Goal: Task Accomplishment & Management: Manage account settings

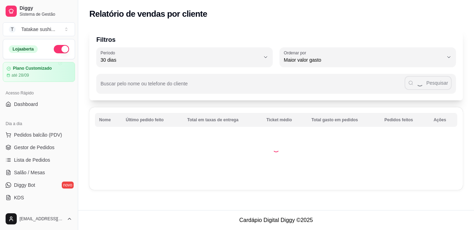
select select "30"
select select "HIGHEST_TOTAL_SPENT_WITH_ORDERS"
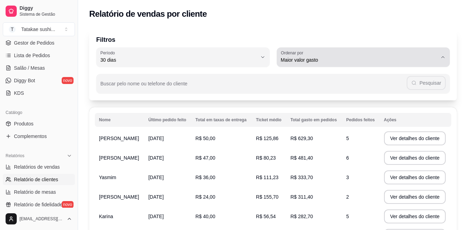
click at [433, 53] on div "Maior valor gasto" at bounding box center [359, 57] width 157 height 14
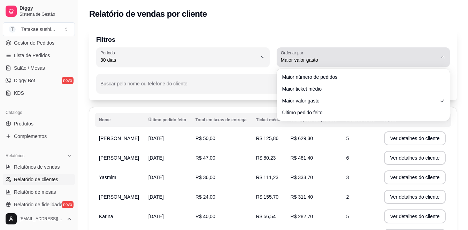
click at [433, 53] on div "Maior valor gasto" at bounding box center [359, 57] width 157 height 14
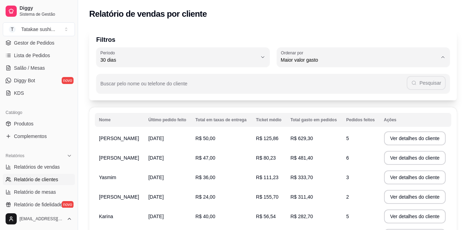
click at [417, 112] on span "Último pedido feito" at bounding box center [360, 110] width 149 height 7
type input "LAST_ORDER_MADE_AT"
select select "LAST_ORDER_MADE_AT"
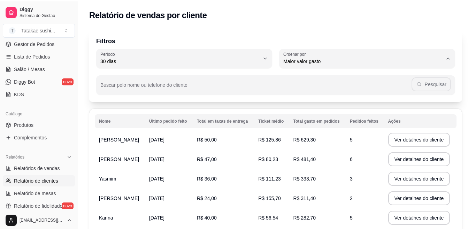
scroll to position [7, 0]
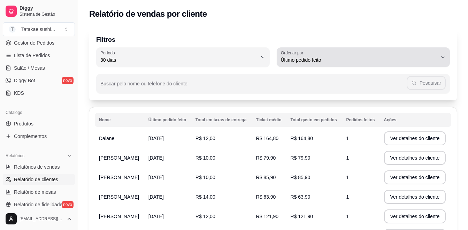
click at [326, 62] on span "Último pedido feito" at bounding box center [359, 59] width 157 height 7
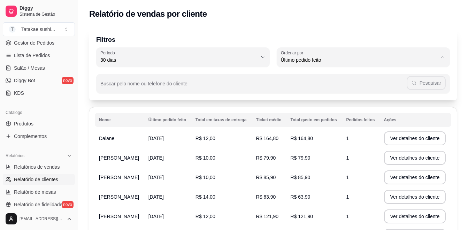
click at [312, 81] on li "Maior número de pedidos" at bounding box center [363, 76] width 161 height 11
type input "HIGHEST_ORDER_COUNT"
select select "HIGHEST_ORDER_COUNT"
click at [75, 98] on button "Toggle Sidebar" at bounding box center [78, 115] width 6 height 230
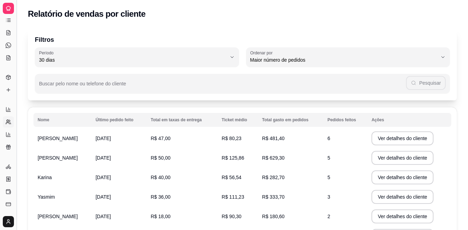
scroll to position [46, 0]
click at [15, 102] on button "Toggle Sidebar" at bounding box center [17, 115] width 6 height 230
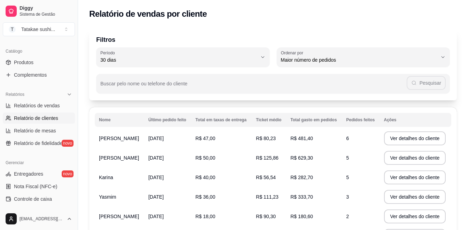
scroll to position [173, 0]
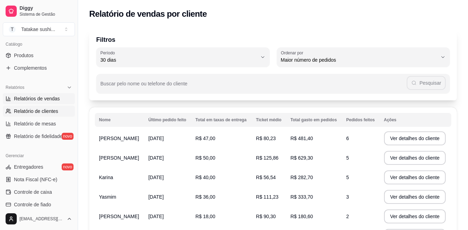
click at [51, 93] on link "Relatórios de vendas" at bounding box center [39, 98] width 72 height 11
select select "ALL"
select select "0"
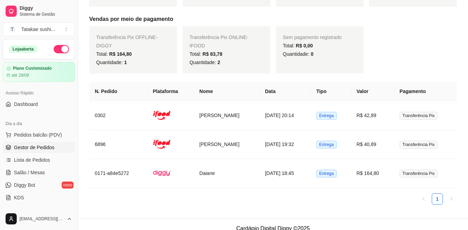
click at [29, 144] on span "Gestor de Pedidos" at bounding box center [34, 147] width 40 height 7
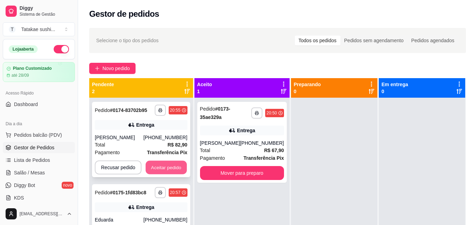
click at [164, 165] on button "Aceitar pedido" at bounding box center [166, 168] width 41 height 14
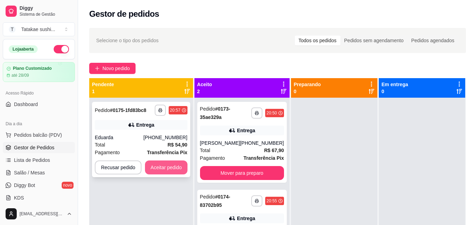
click at [163, 167] on button "Aceitar pedido" at bounding box center [166, 167] width 43 height 14
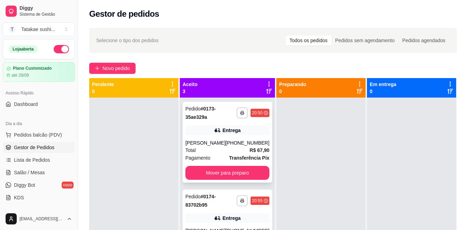
click at [221, 137] on div "**********" at bounding box center [228, 142] width 90 height 81
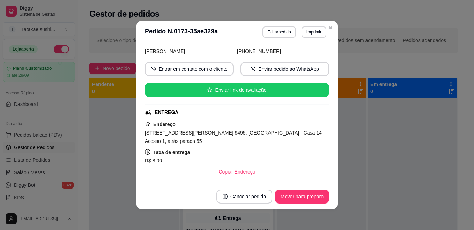
scroll to position [57, 0]
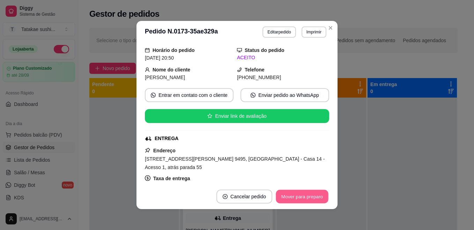
click at [289, 199] on button "Mover para preparo" at bounding box center [302, 197] width 52 height 14
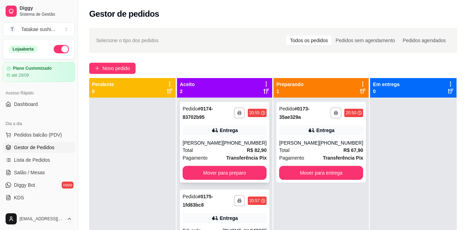
click at [222, 140] on div "[PERSON_NAME]" at bounding box center [203, 143] width 40 height 7
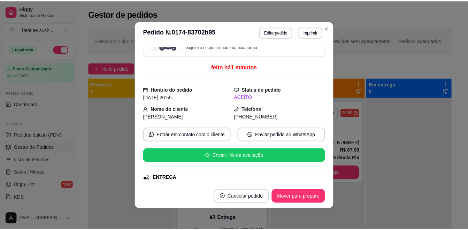
scroll to position [0, 0]
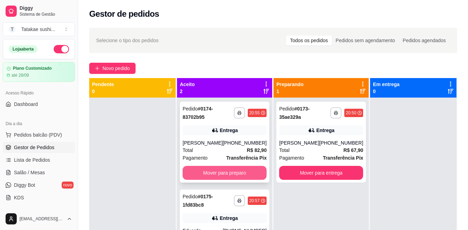
click at [222, 171] on button "Mover para preparo" at bounding box center [225, 173] width 84 height 14
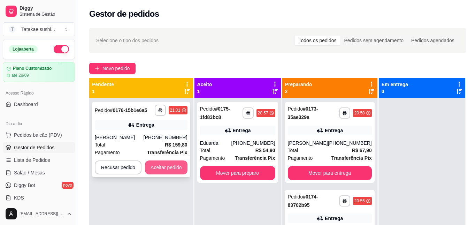
click at [169, 167] on button "Aceitar pedido" at bounding box center [166, 167] width 43 height 14
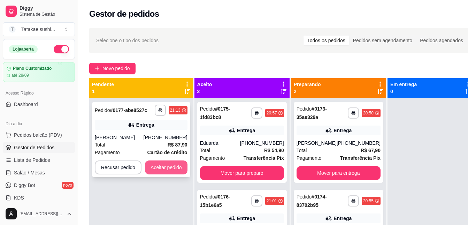
click at [162, 167] on button "Aceitar pedido" at bounding box center [166, 167] width 43 height 14
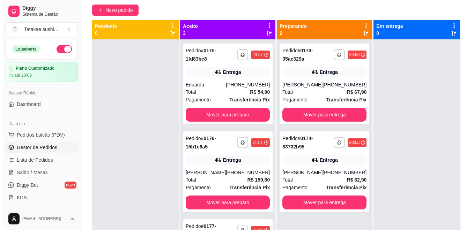
scroll to position [55, 0]
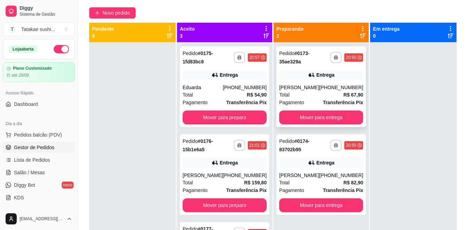
click at [308, 82] on div "**********" at bounding box center [322, 86] width 90 height 81
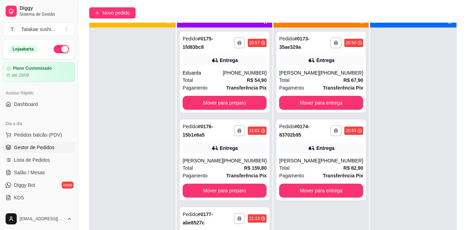
scroll to position [20, 0]
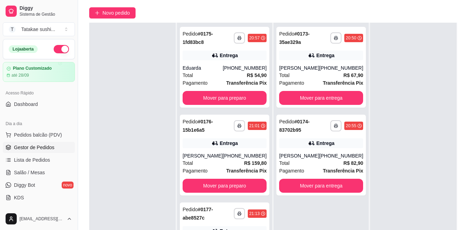
click at [57, 48] on button "button" at bounding box center [61, 49] width 15 height 8
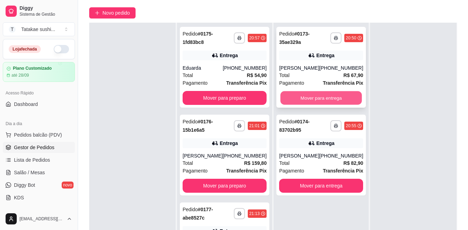
click at [316, 98] on button "Mover para entrega" at bounding box center [322, 98] width 82 height 14
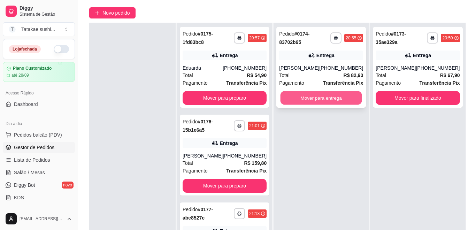
click at [295, 98] on button "Mover para entrega" at bounding box center [322, 98] width 82 height 14
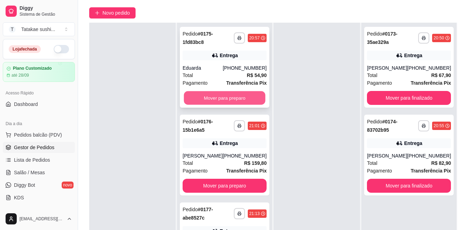
click at [241, 95] on button "Mover para preparo" at bounding box center [225, 98] width 82 height 14
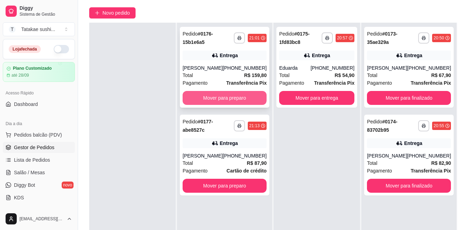
click at [240, 95] on button "Mover para preparo" at bounding box center [225, 98] width 84 height 14
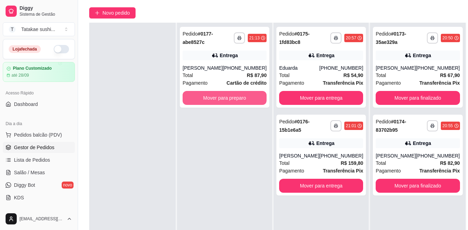
click at [240, 95] on button "Mover para preparo" at bounding box center [225, 98] width 84 height 14
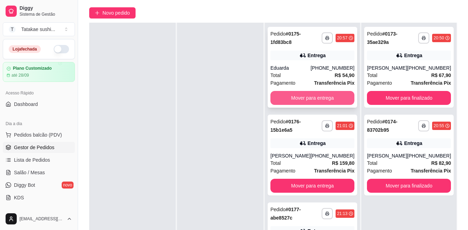
click at [293, 97] on button "Mover para entrega" at bounding box center [313, 98] width 84 height 14
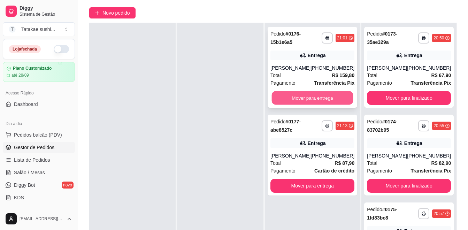
click at [297, 96] on button "Mover para entrega" at bounding box center [313, 98] width 82 height 14
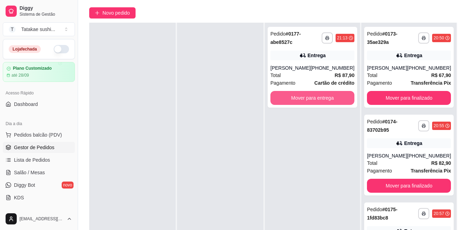
click at [297, 96] on button "Mover para entrega" at bounding box center [313, 98] width 84 height 14
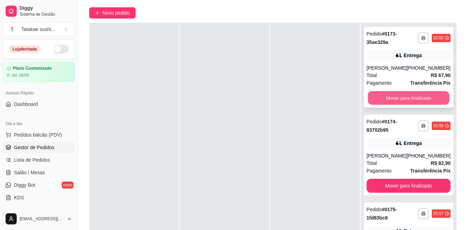
click at [408, 96] on button "Mover para finalizado" at bounding box center [409, 98] width 82 height 14
click at [408, 96] on button "Mover para finalizado" at bounding box center [409, 98] width 84 height 14
click at [408, 96] on button "Mover para finalizado" at bounding box center [409, 98] width 82 height 14
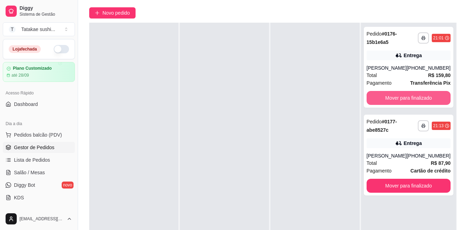
click at [408, 96] on button "Mover para finalizado" at bounding box center [409, 98] width 84 height 14
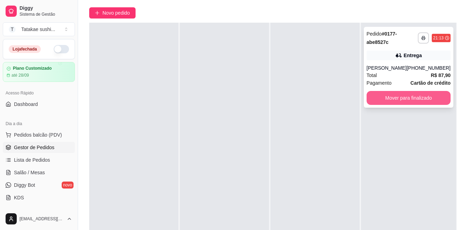
click at [405, 99] on button "Mover para finalizado" at bounding box center [409, 98] width 84 height 14
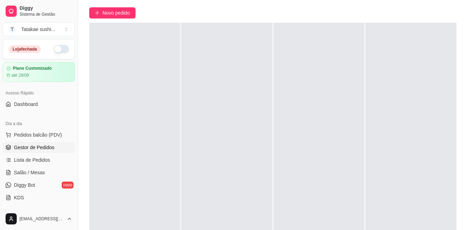
drag, startPoint x: 76, startPoint y: 84, endPoint x: 140, endPoint y: 84, distance: 64.5
click at [141, 84] on div "Diggy Sistema de Gestão T Tatakae sushi ... Loja fechada Plano Customizado até …" at bounding box center [234, 113] width 468 height 337
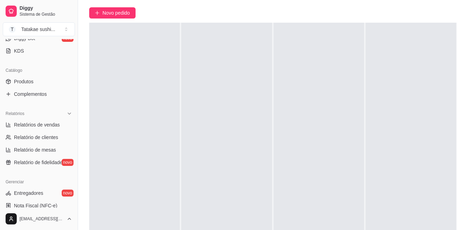
scroll to position [150, 0]
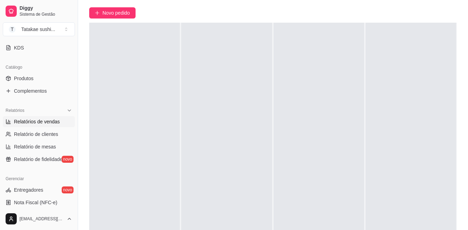
click at [55, 123] on span "Relatórios de vendas" at bounding box center [37, 121] width 46 height 7
select select "ALL"
select select "0"
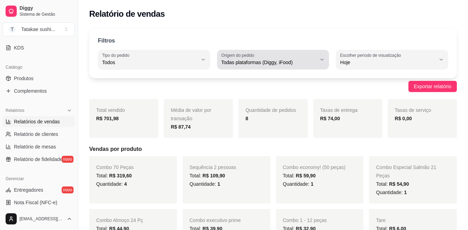
click at [295, 65] on span "Todas plataformas (Diggy, iFood)" at bounding box center [269, 62] width 96 height 7
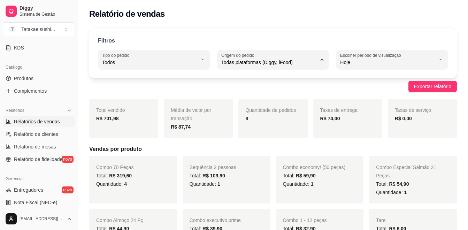
click at [259, 91] on span "Diggy" at bounding box center [270, 90] width 90 height 7
type input "DIGGY"
select select "DIGGY"
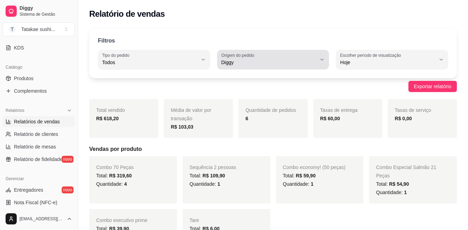
click at [284, 62] on span "Diggy" at bounding box center [269, 62] width 96 height 7
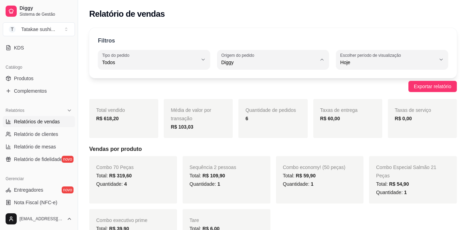
click at [318, 35] on div "Filtros ALL Tipo do pedido Todos Entrega Retirada Mesa Consumo local Tipo do pe…" at bounding box center [273, 53] width 368 height 50
